Goal: Information Seeking & Learning: Learn about a topic

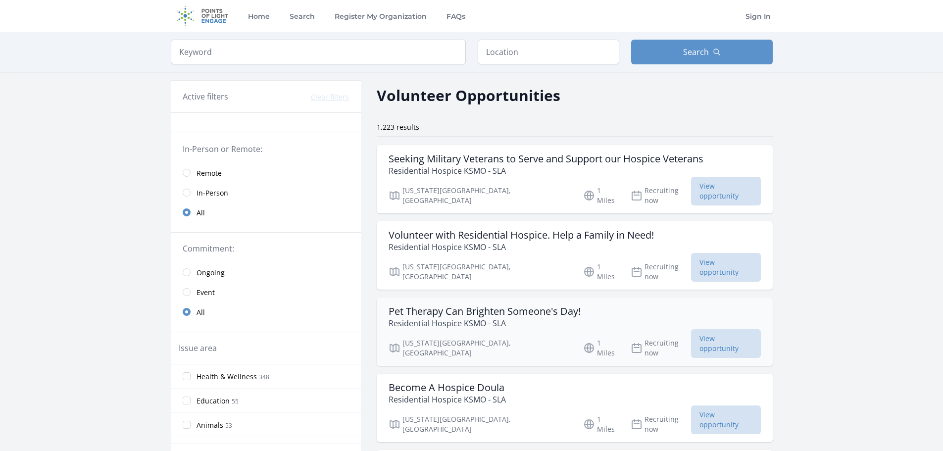
scroll to position [99, 0]
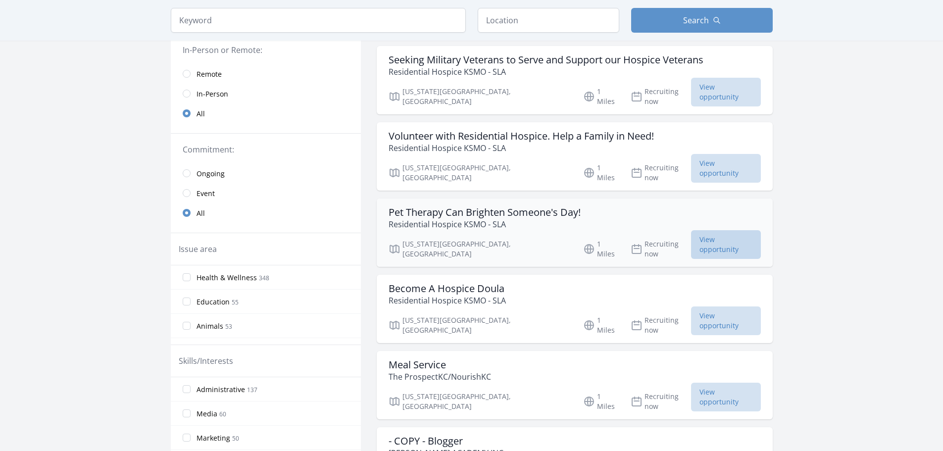
click at [691, 230] on span "View opportunity" at bounding box center [726, 244] width 70 height 29
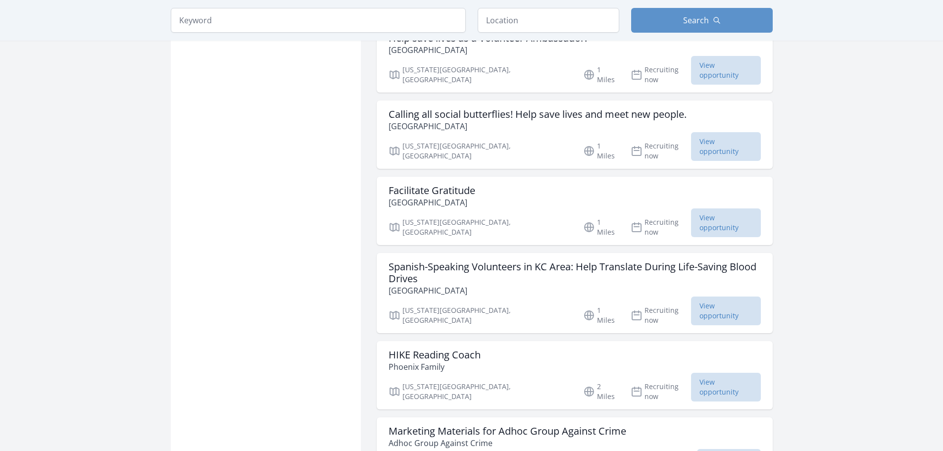
scroll to position [1138, 0]
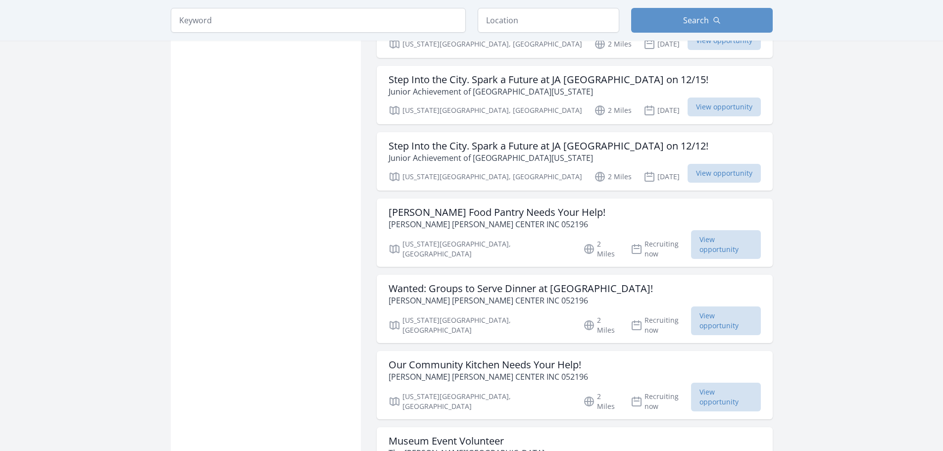
scroll to position [2475, 0]
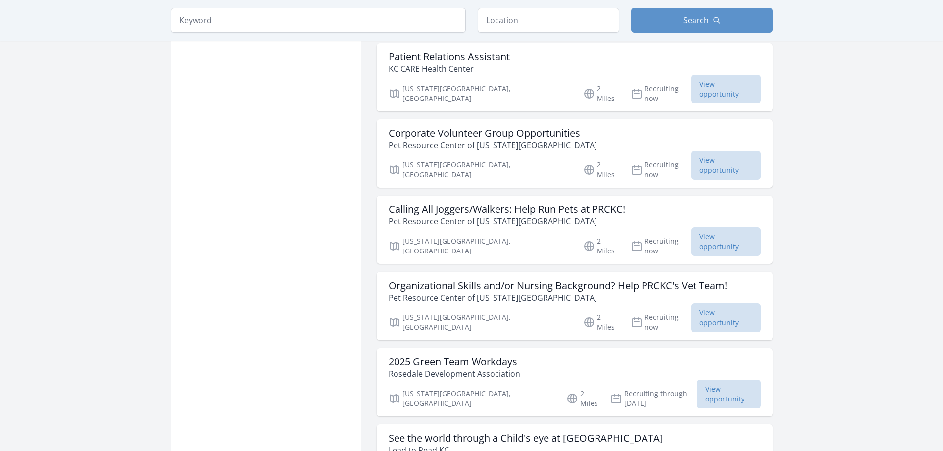
scroll to position [3365, 0]
